Goal: Information Seeking & Learning: Learn about a topic

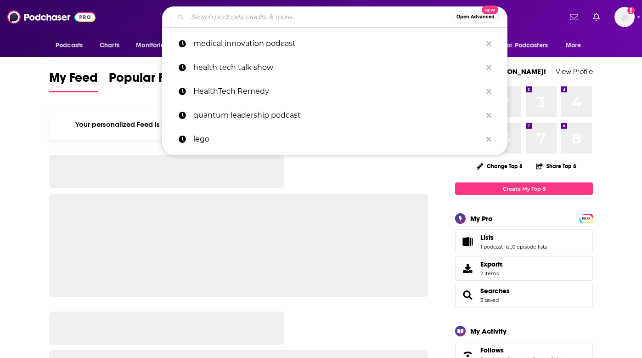
click at [218, 18] on input "Search podcasts, credits, & more..." at bounding box center [319, 17] width 265 height 15
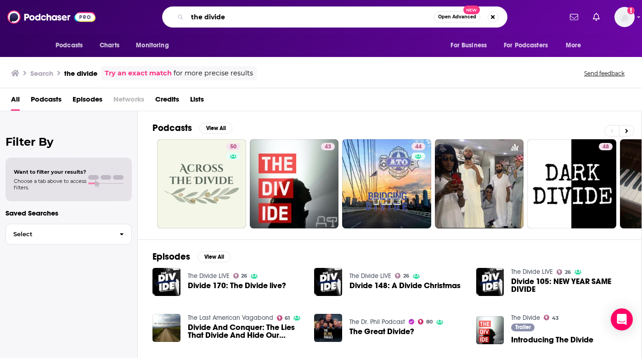
click at [277, 22] on input "the divide" at bounding box center [310, 17] width 247 height 15
type input "the divide light reading"
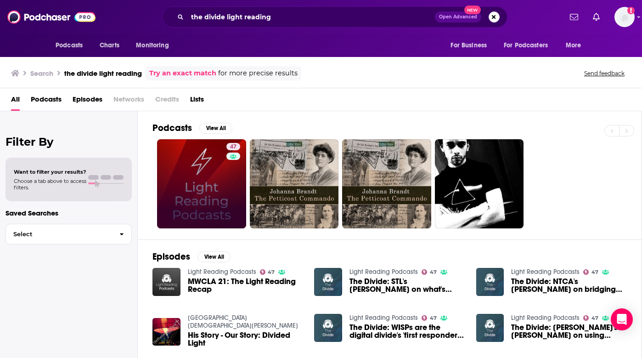
click at [210, 176] on link "47" at bounding box center [201, 183] width 89 height 89
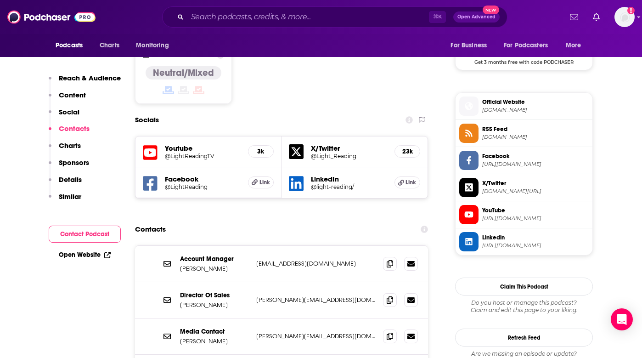
scroll to position [811, 0]
